Goal: Task Accomplishment & Management: Manage account settings

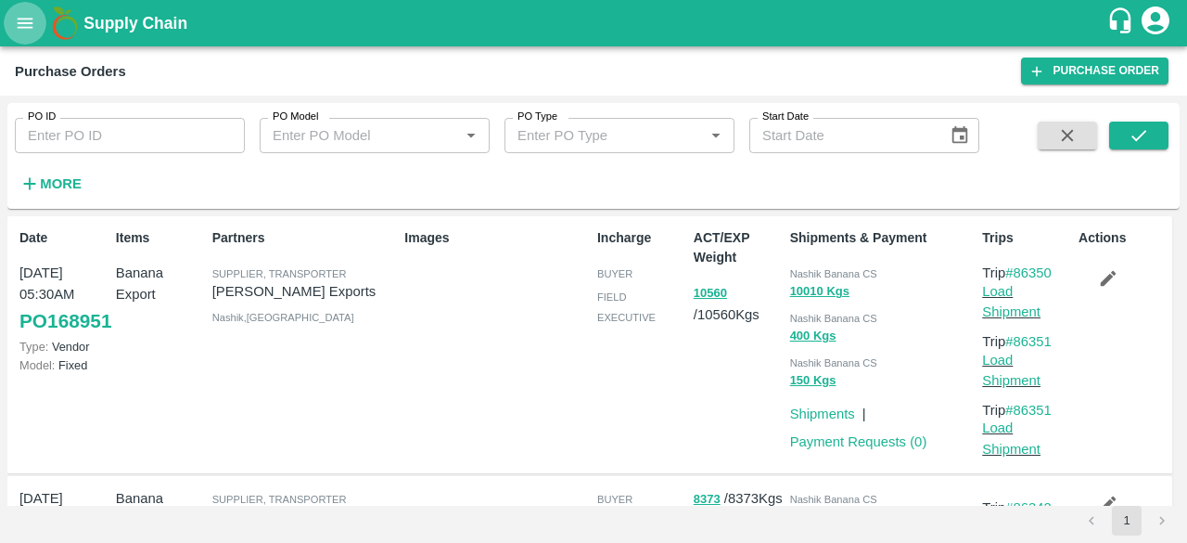
click at [27, 20] on icon "open drawer" at bounding box center [25, 23] width 20 height 20
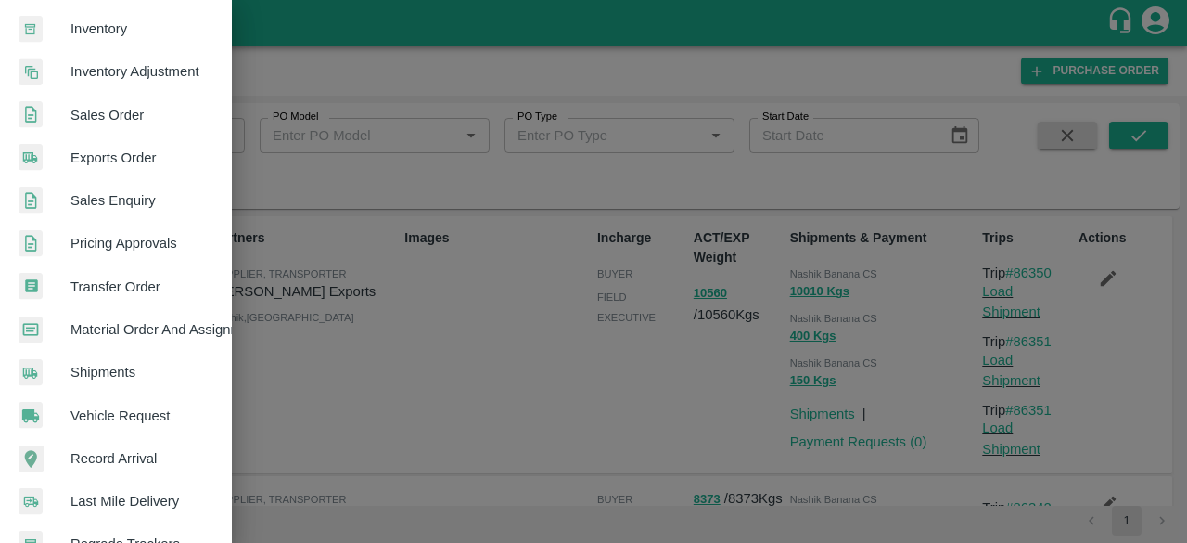
scroll to position [514, 0]
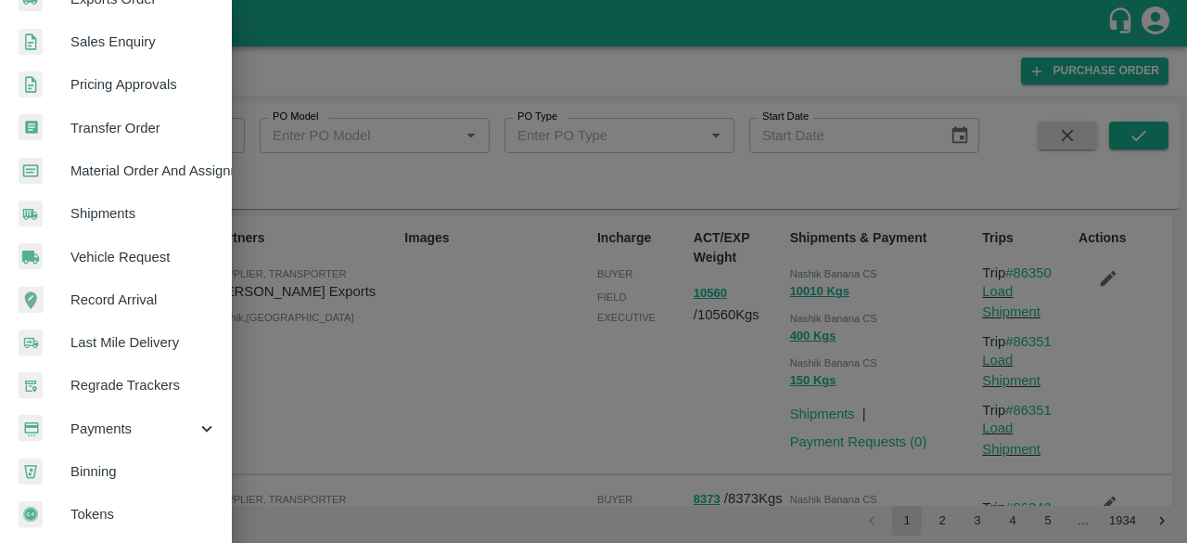
click at [181, 418] on span "Payments" at bounding box center [133, 428] width 126 height 20
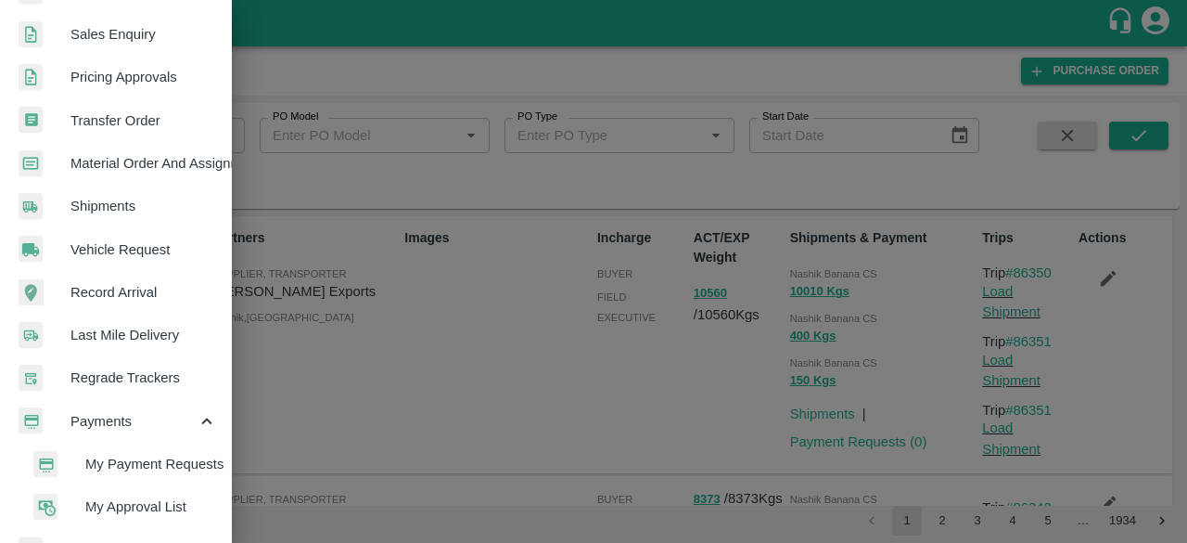
scroll to position [599, 0]
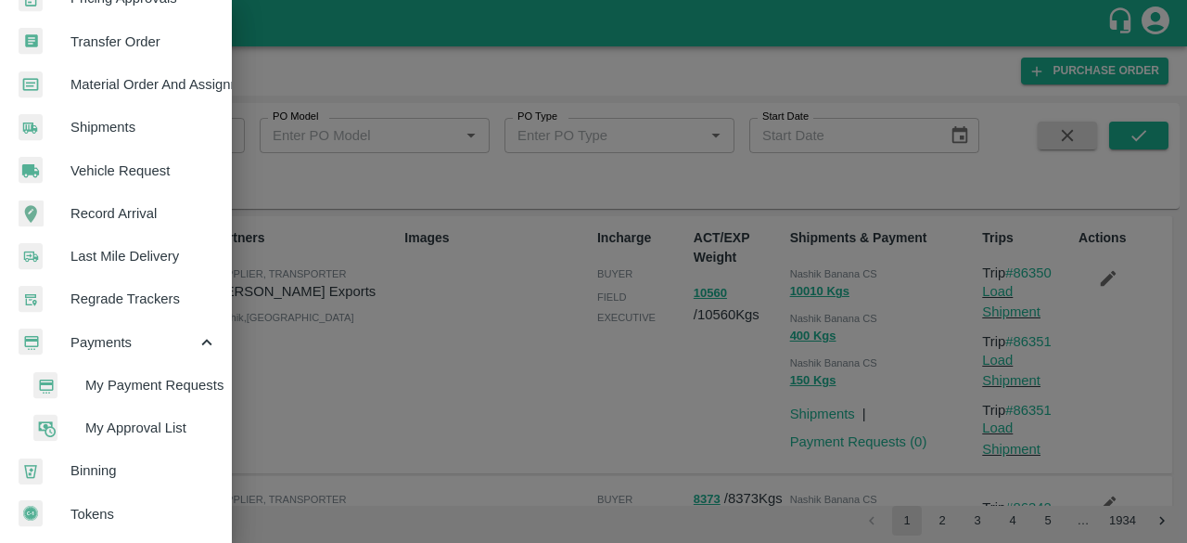
click at [125, 420] on span "My Approval List" at bounding box center [151, 427] width 132 height 20
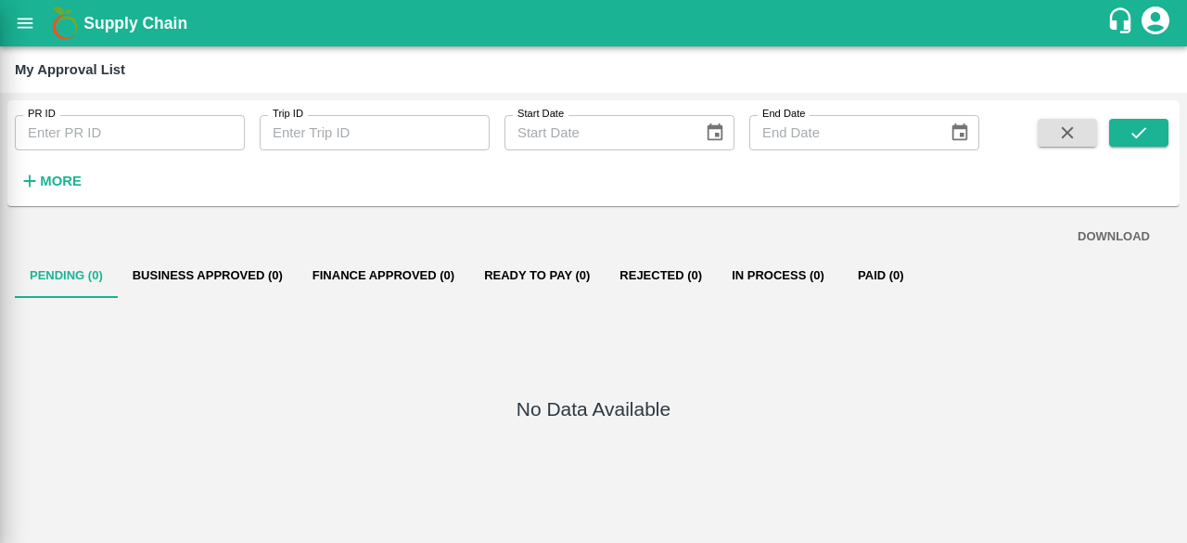
scroll to position [592, 0]
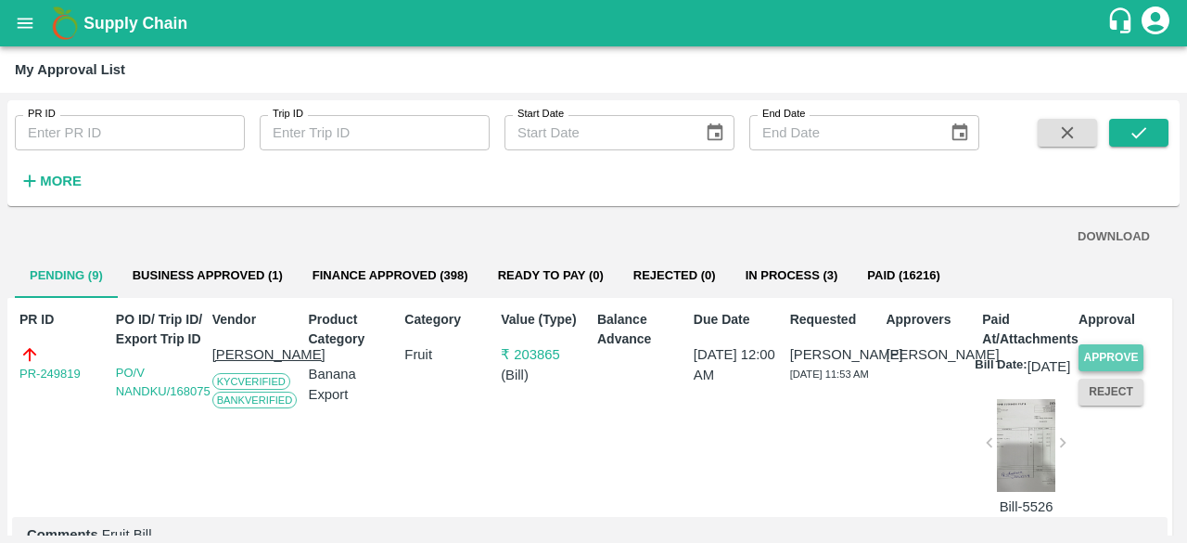
click at [1096, 354] on button "Approve" at bounding box center [1111, 357] width 65 height 27
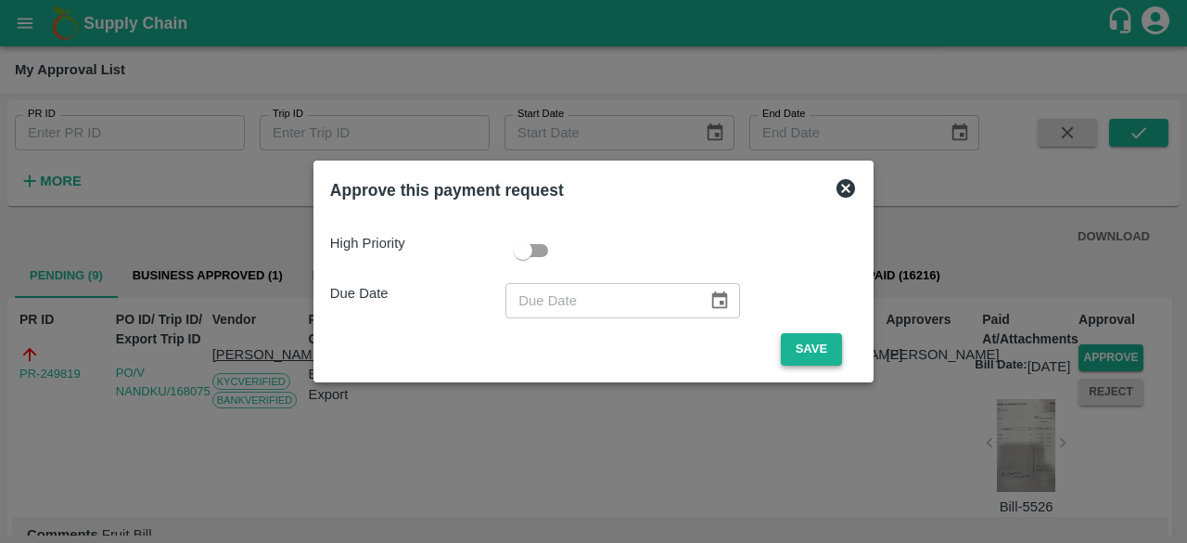
click at [801, 348] on button "Save" at bounding box center [811, 349] width 61 height 32
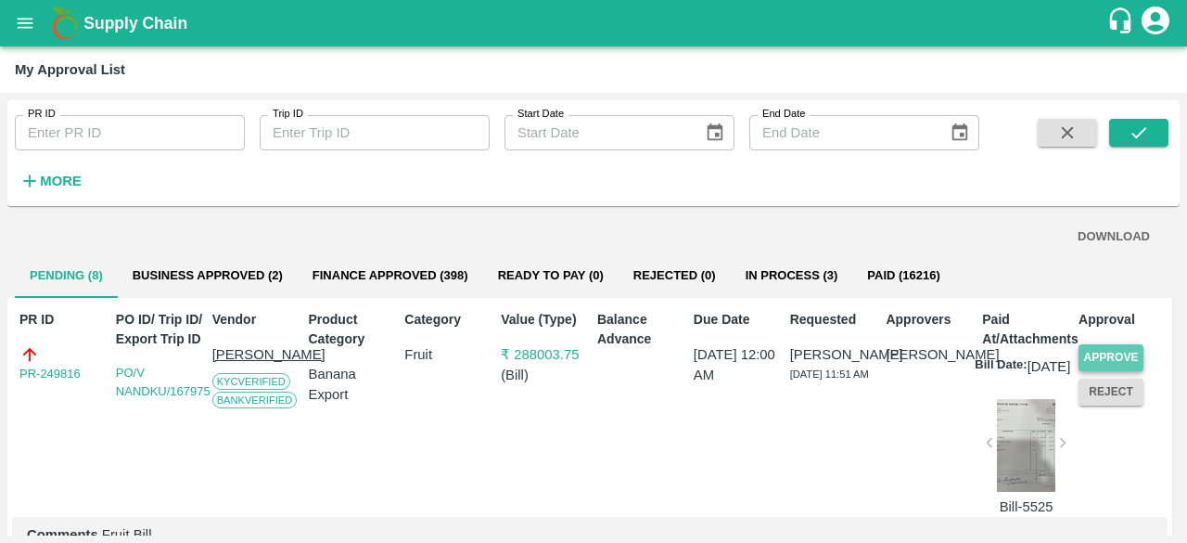
click at [1117, 351] on button "Approve" at bounding box center [1111, 357] width 65 height 27
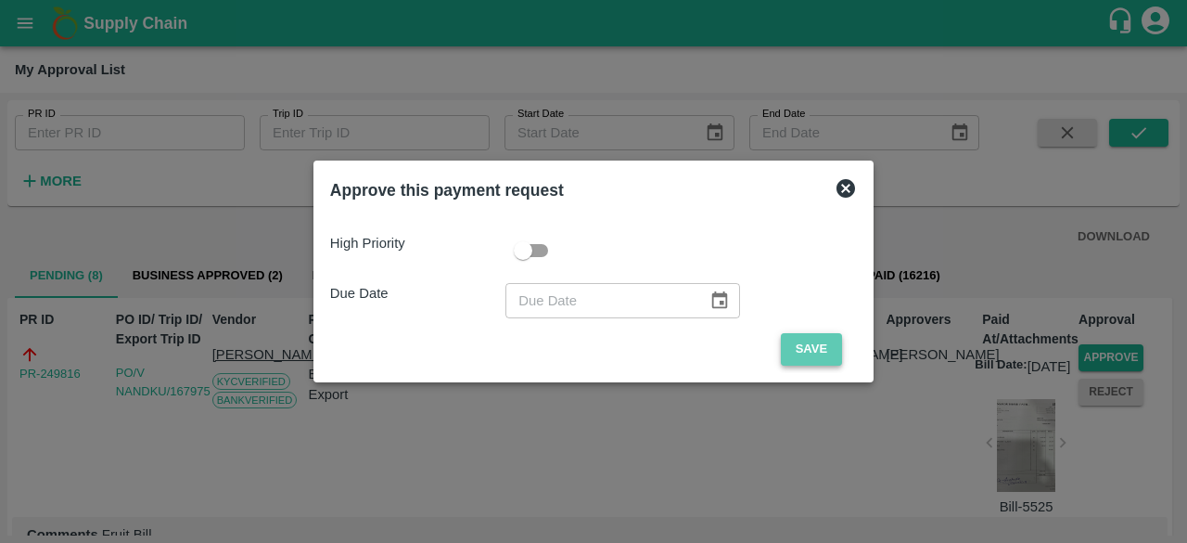
click at [804, 350] on button "Save" at bounding box center [811, 349] width 61 height 32
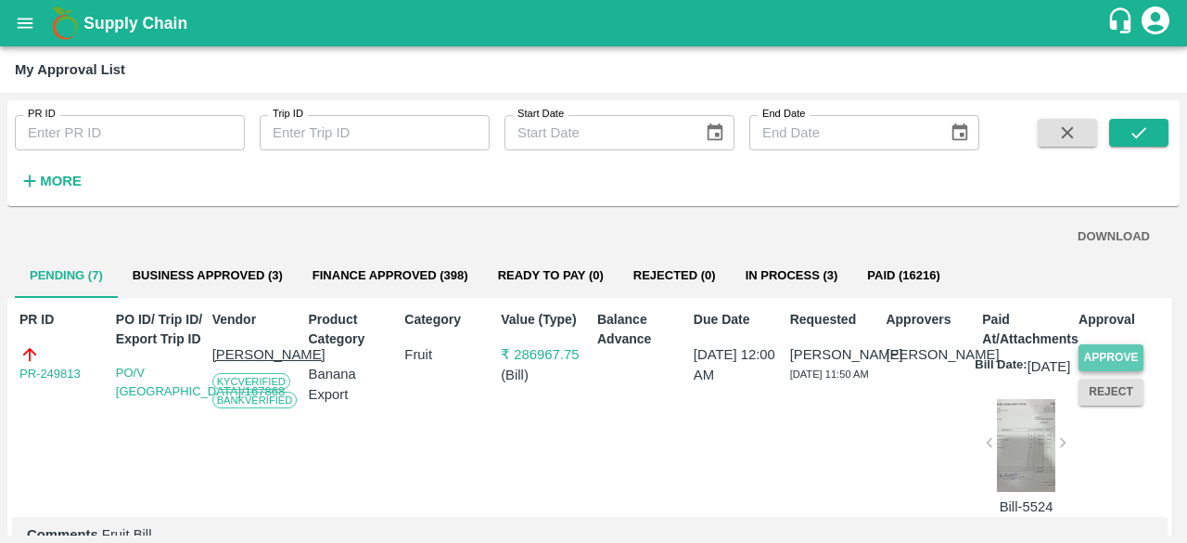
click at [1107, 354] on button "Approve" at bounding box center [1111, 357] width 65 height 27
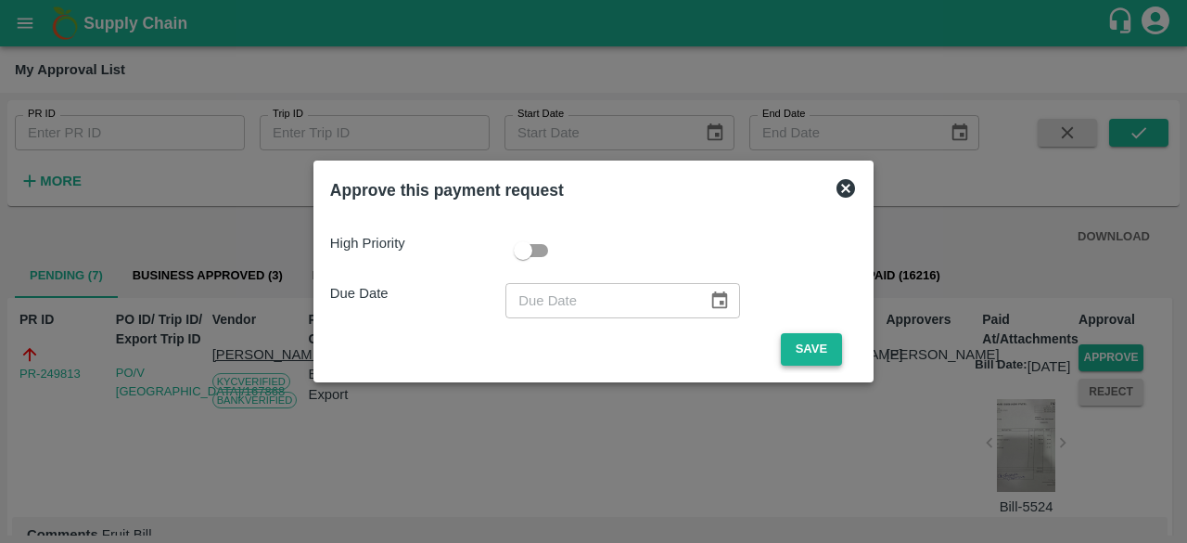
drag, startPoint x: 816, startPoint y: 346, endPoint x: 801, endPoint y: 340, distance: 15.8
click at [816, 346] on button "Save" at bounding box center [811, 349] width 61 height 32
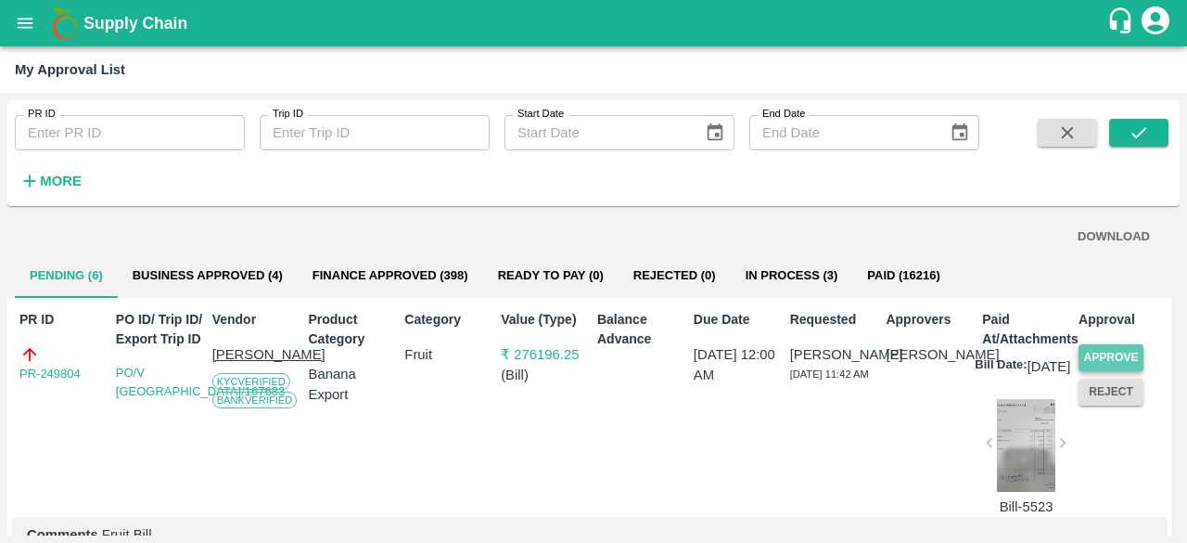
click at [1103, 355] on button "Approve" at bounding box center [1111, 357] width 65 height 27
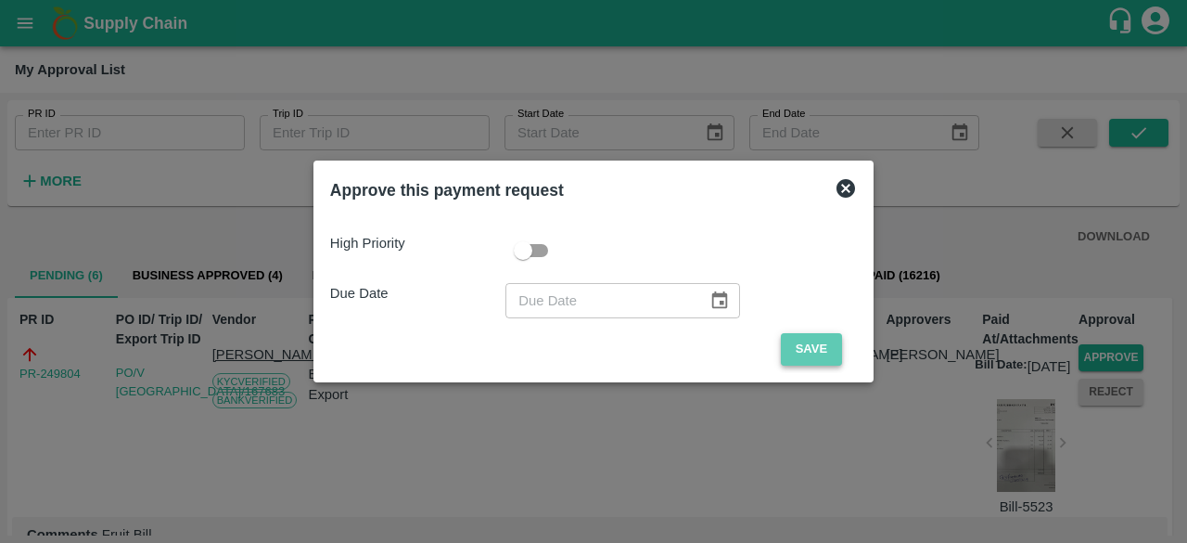
click at [798, 351] on button "Save" at bounding box center [811, 349] width 61 height 32
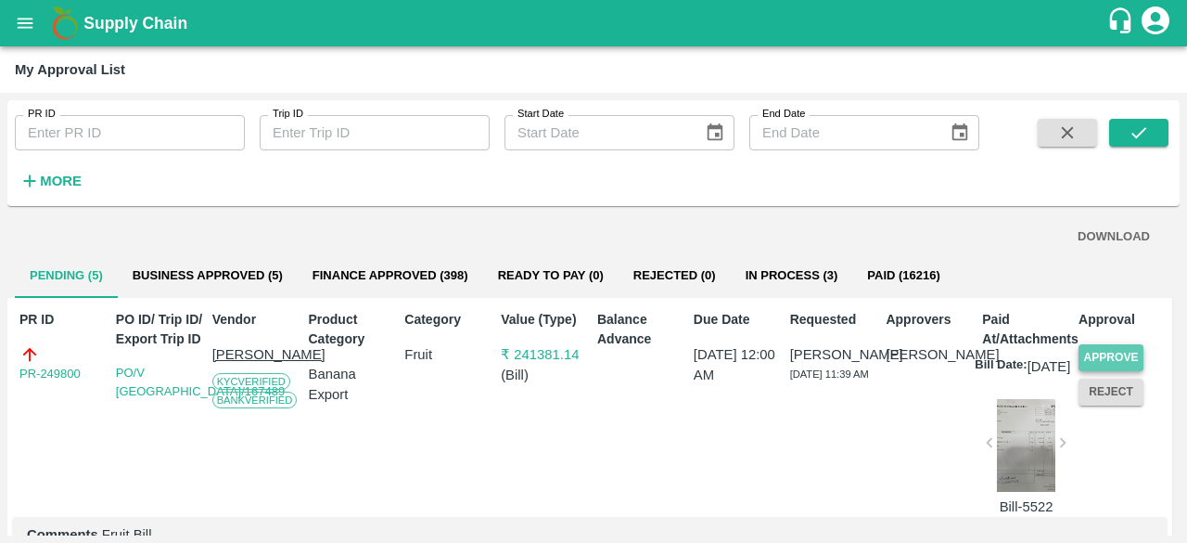
click at [1103, 351] on button "Approve" at bounding box center [1111, 357] width 65 height 27
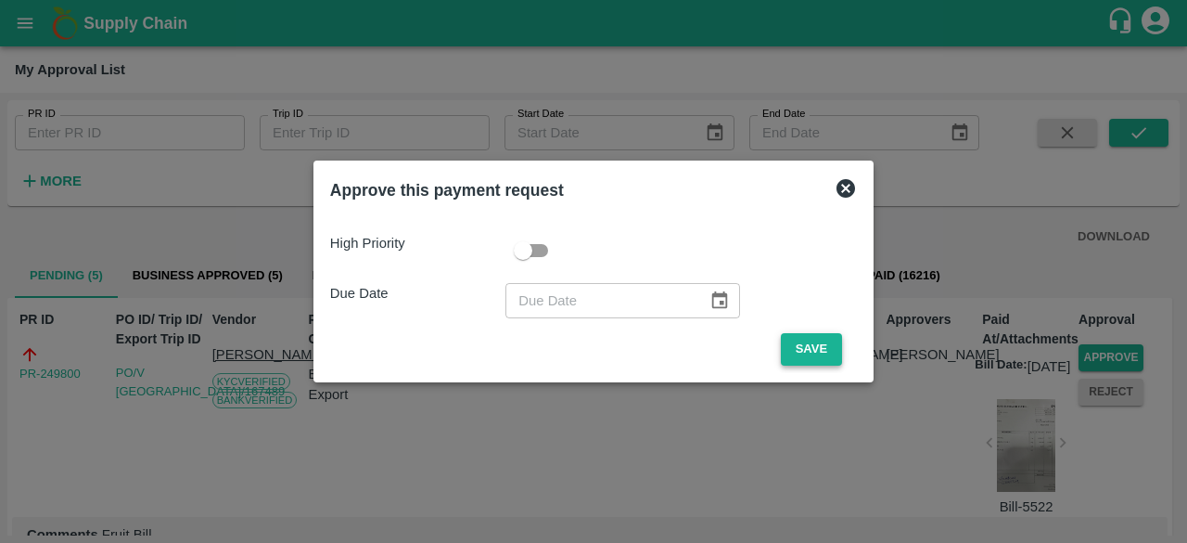
click at [825, 346] on button "Save" at bounding box center [811, 349] width 61 height 32
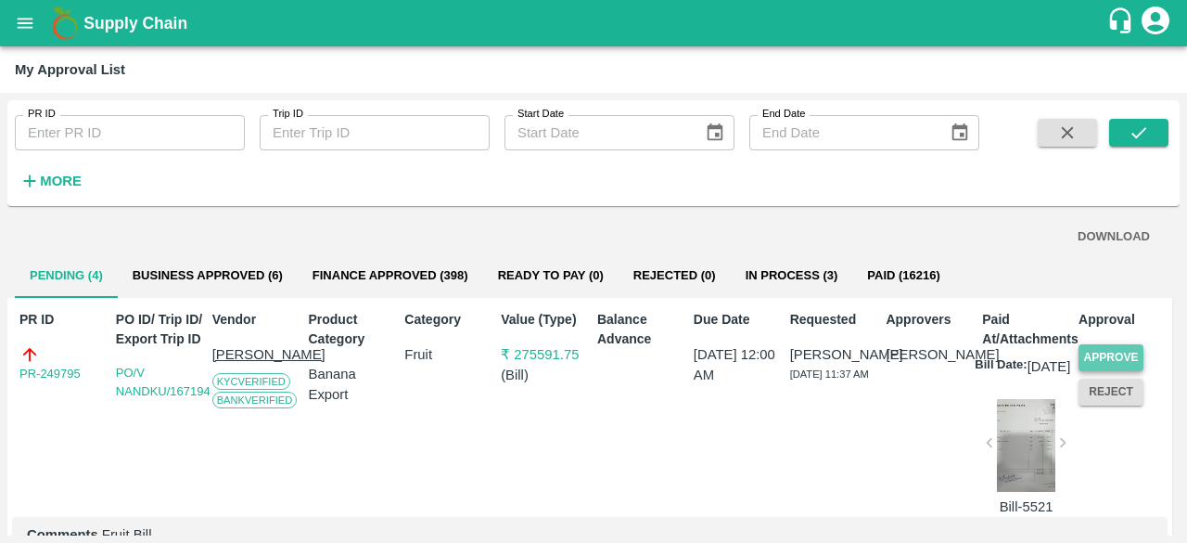
click at [1117, 353] on button "Approve" at bounding box center [1111, 357] width 65 height 27
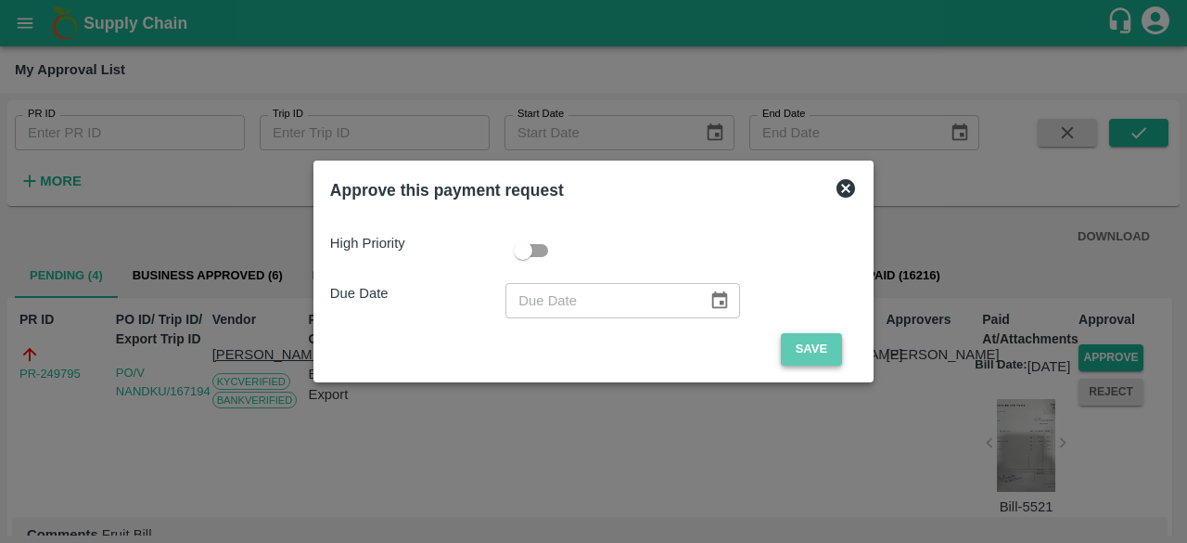
click at [809, 340] on button "Save" at bounding box center [811, 349] width 61 height 32
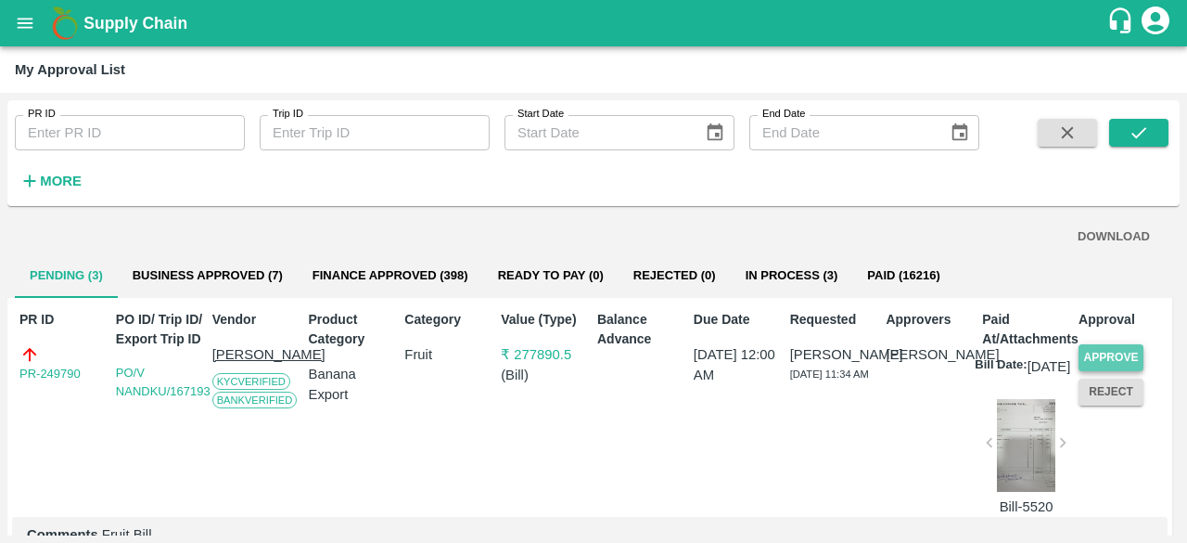
click at [1105, 352] on button "Approve" at bounding box center [1111, 357] width 65 height 27
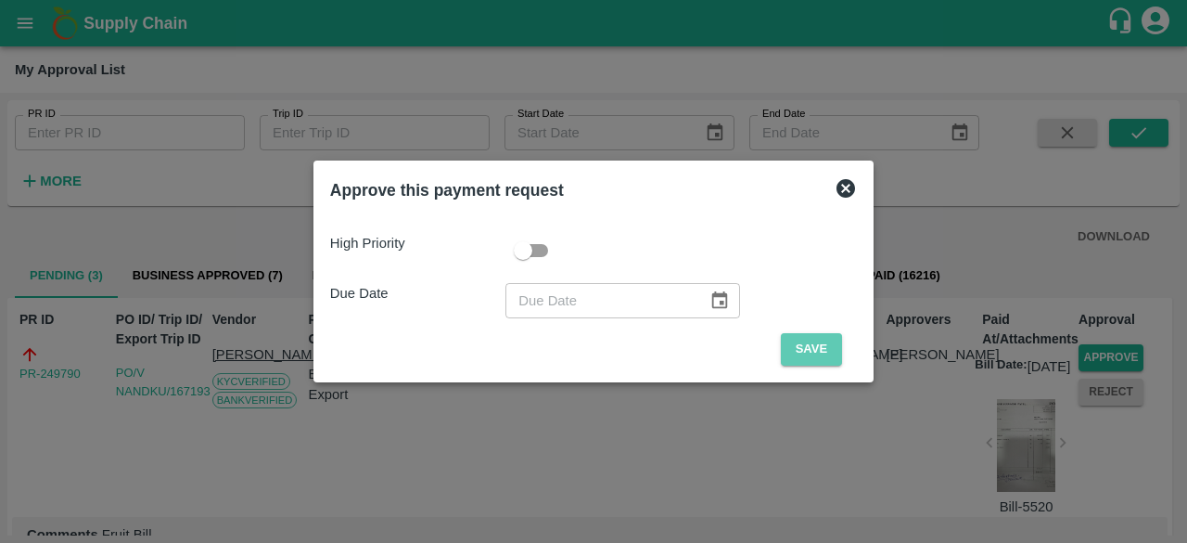
click at [798, 364] on button "Save" at bounding box center [811, 349] width 61 height 32
click at [805, 339] on button "Save" at bounding box center [811, 349] width 61 height 32
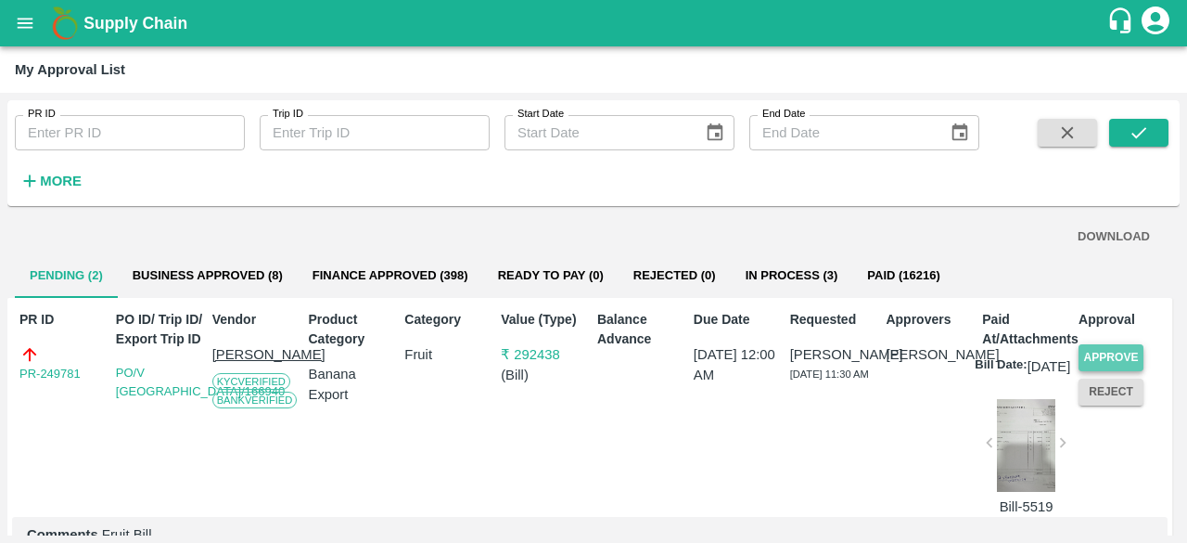
click at [1116, 353] on button "Approve" at bounding box center [1111, 357] width 65 height 27
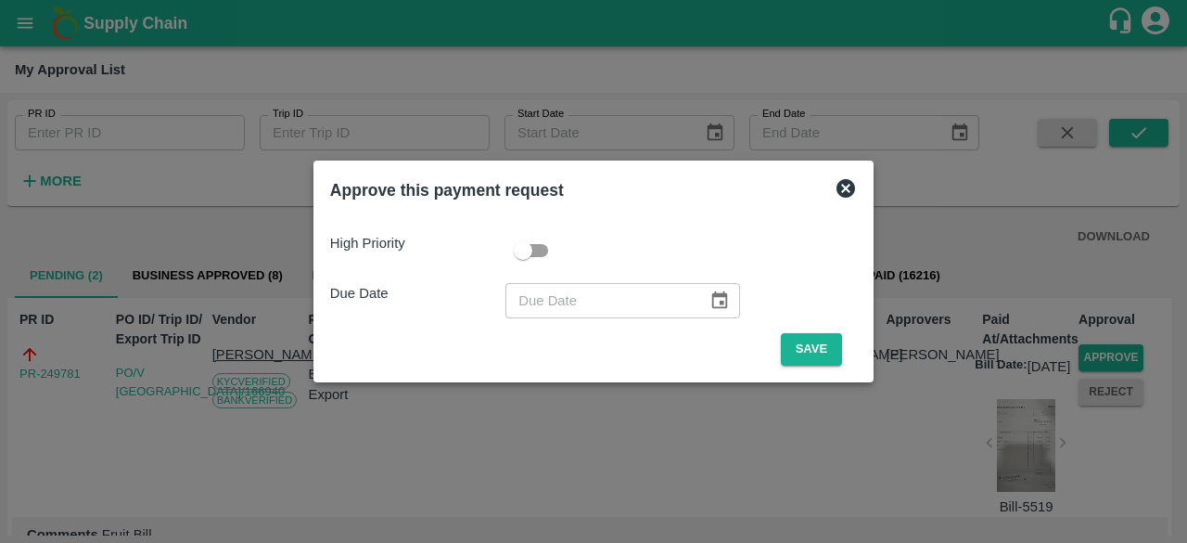
click at [775, 342] on span "Save" at bounding box center [811, 349] width 91 height 32
click at [801, 346] on button "Save" at bounding box center [811, 349] width 61 height 32
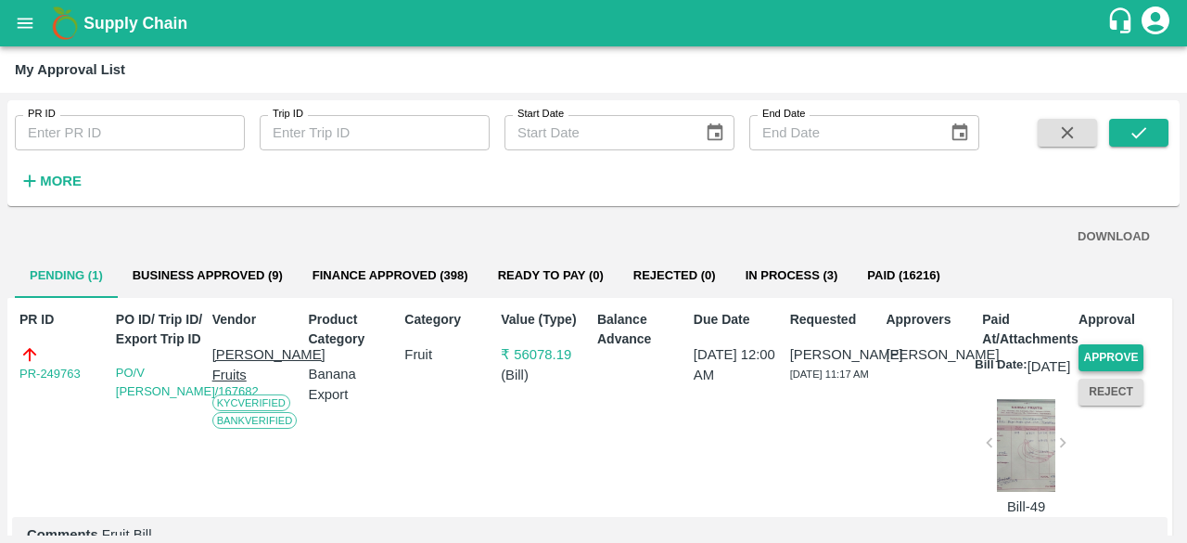
click at [1122, 352] on button "Approve" at bounding box center [1111, 357] width 65 height 27
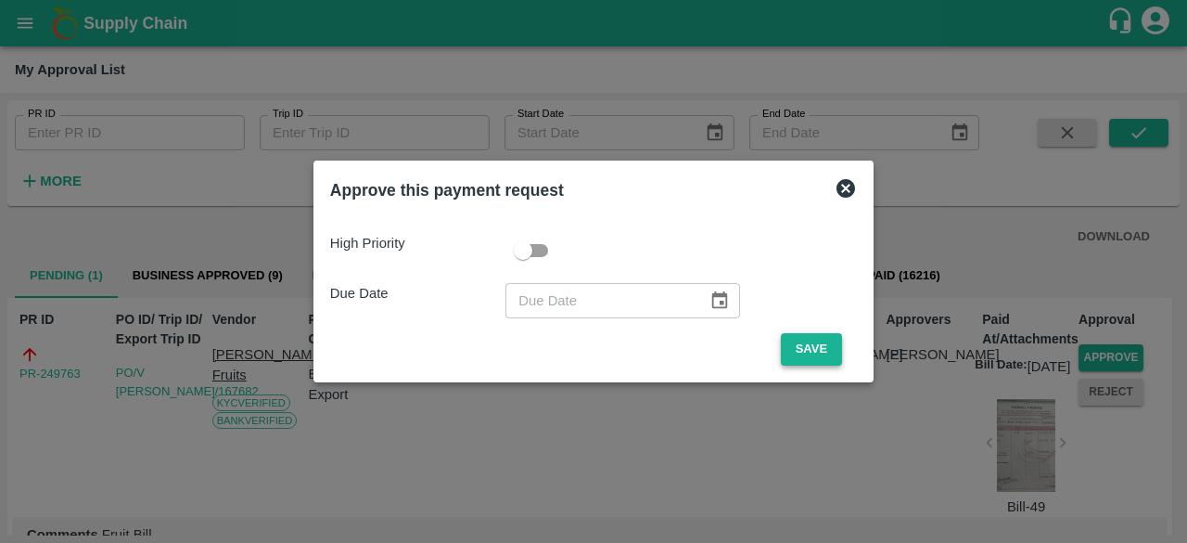
click at [805, 350] on button "Save" at bounding box center [811, 349] width 61 height 32
